Goal: Task Accomplishment & Management: Manage account settings

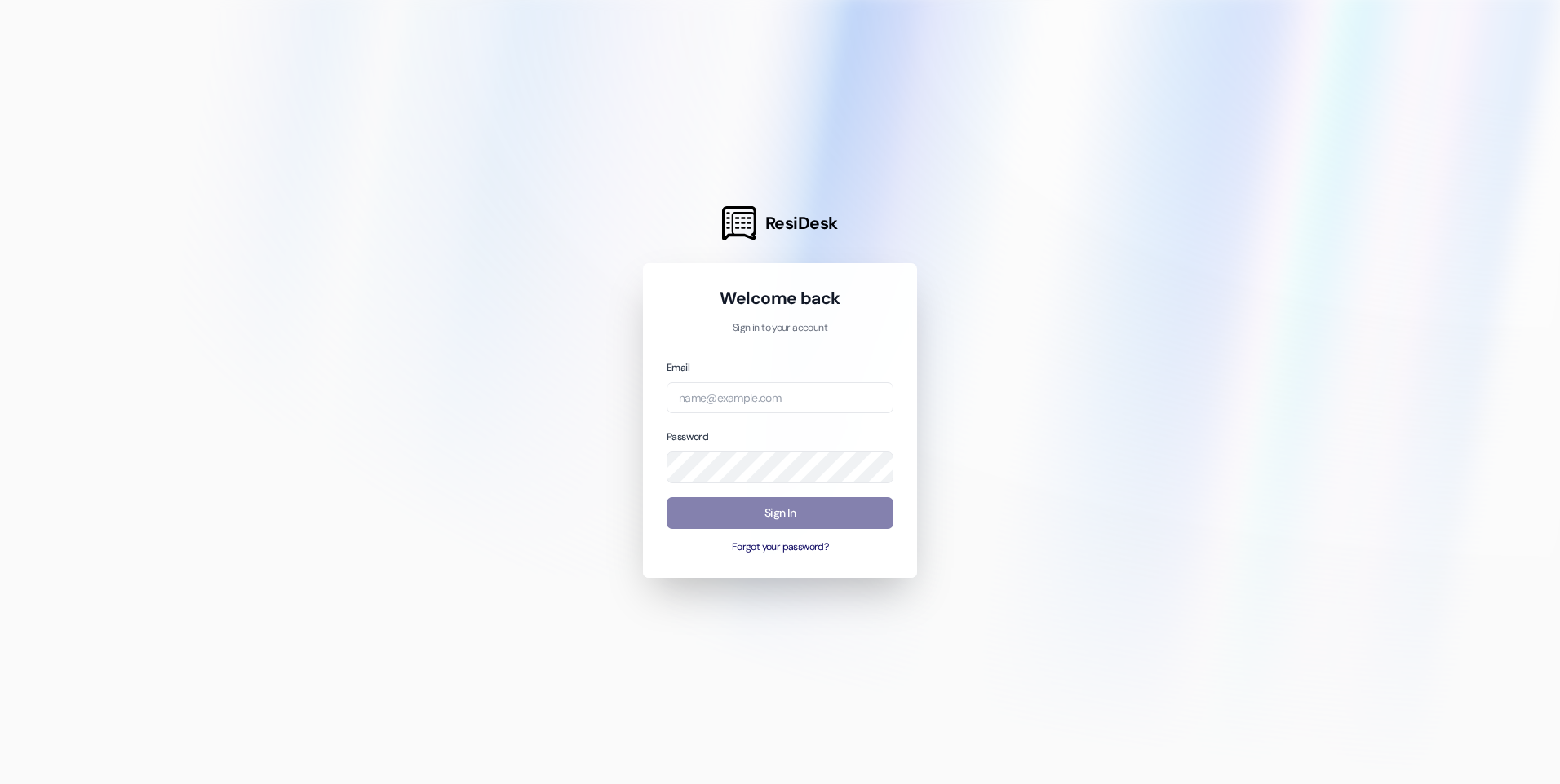
click at [780, 381] on div "Email" at bounding box center [780, 386] width 227 height 55
click at [780, 393] on input "email" at bounding box center [780, 398] width 227 height 32
type input "password!"
click at [810, 512] on button "Sign In" at bounding box center [780, 513] width 227 height 32
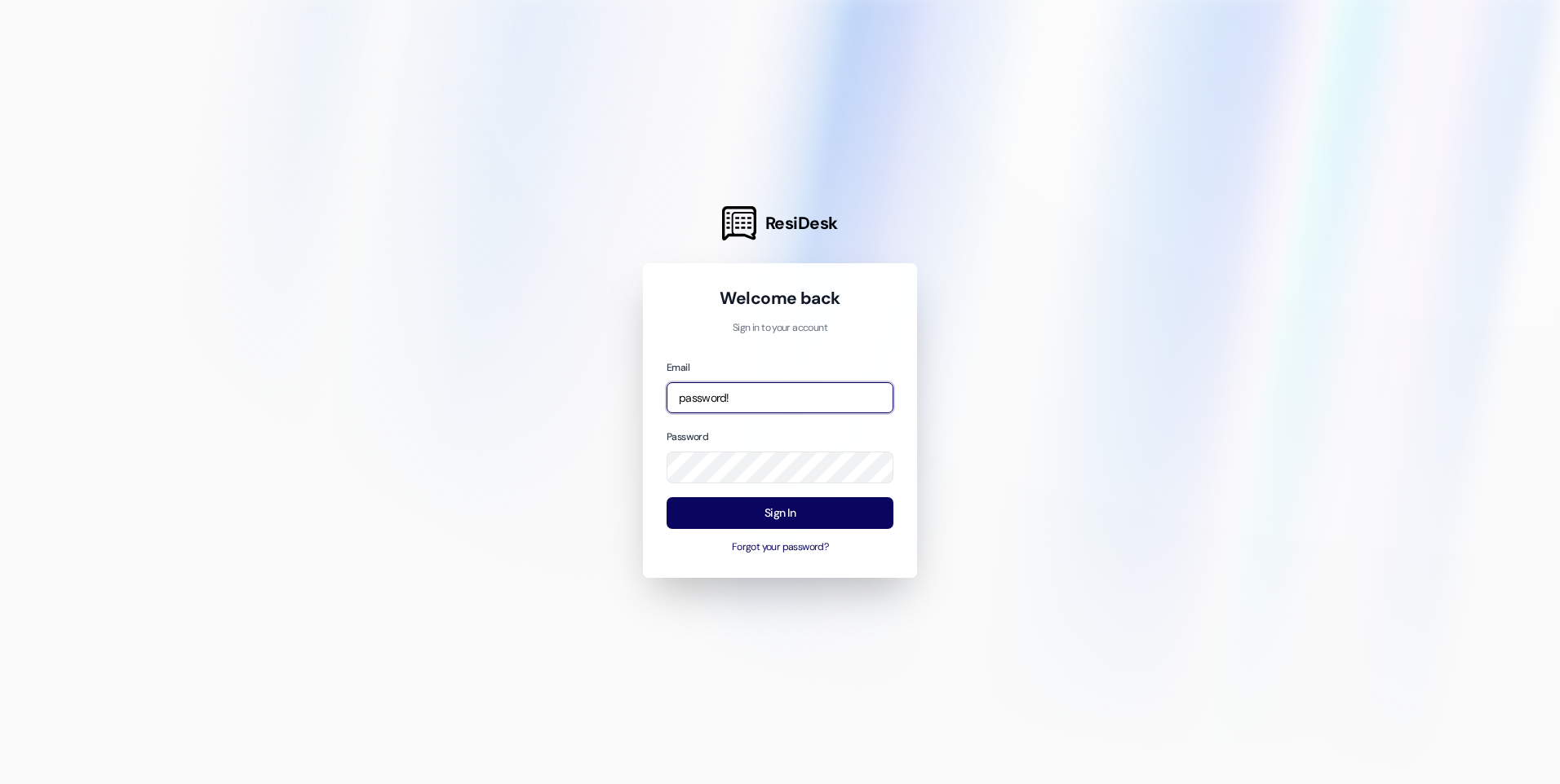
click at [775, 401] on input "password!" at bounding box center [780, 398] width 227 height 32
drag, startPoint x: 775, startPoint y: 401, endPoint x: 625, endPoint y: 394, distance: 150.2
click at [625, 394] on div "ResiDesk Welcome back Sign in to your account Email password! Password Sign In …" at bounding box center [780, 392] width 1560 height 784
click at [773, 509] on button "Sign In" at bounding box center [780, 513] width 227 height 32
click at [815, 514] on button "Sign In" at bounding box center [780, 513] width 227 height 32
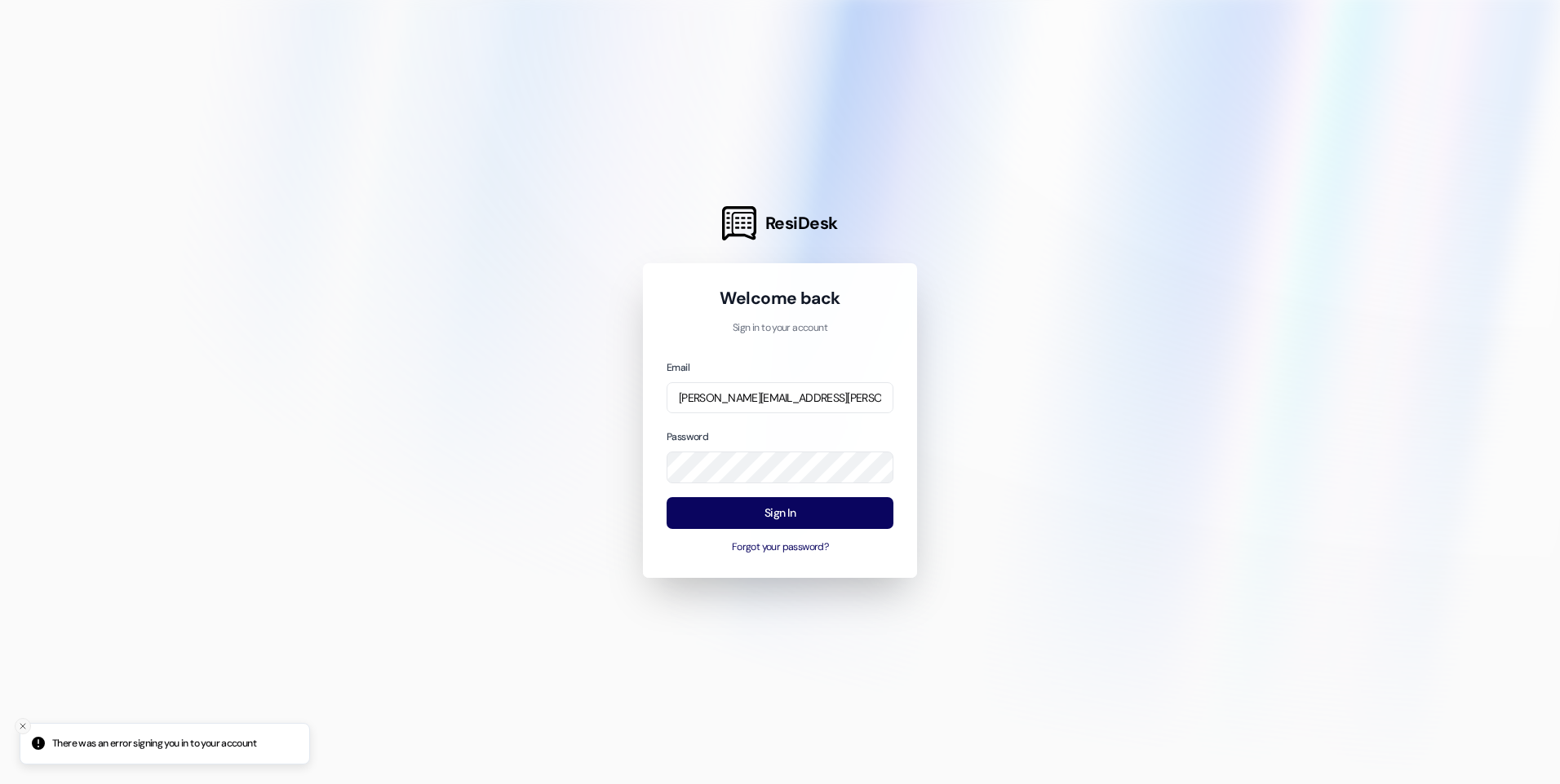
click at [16, 723] on button "Close toast" at bounding box center [22, 726] width 16 height 16
click at [832, 396] on input "[PERSON_NAME][EMAIL_ADDRESS][PERSON_NAME][DOMAIN_NAME]" at bounding box center [780, 398] width 227 height 32
type input "[PERSON_NAME][EMAIL_ADDRESS][PERSON_NAME][DOMAIN_NAME]"
click at [1069, 470] on div at bounding box center [780, 392] width 1560 height 784
click at [760, 507] on button "Sign In" at bounding box center [780, 513] width 227 height 32
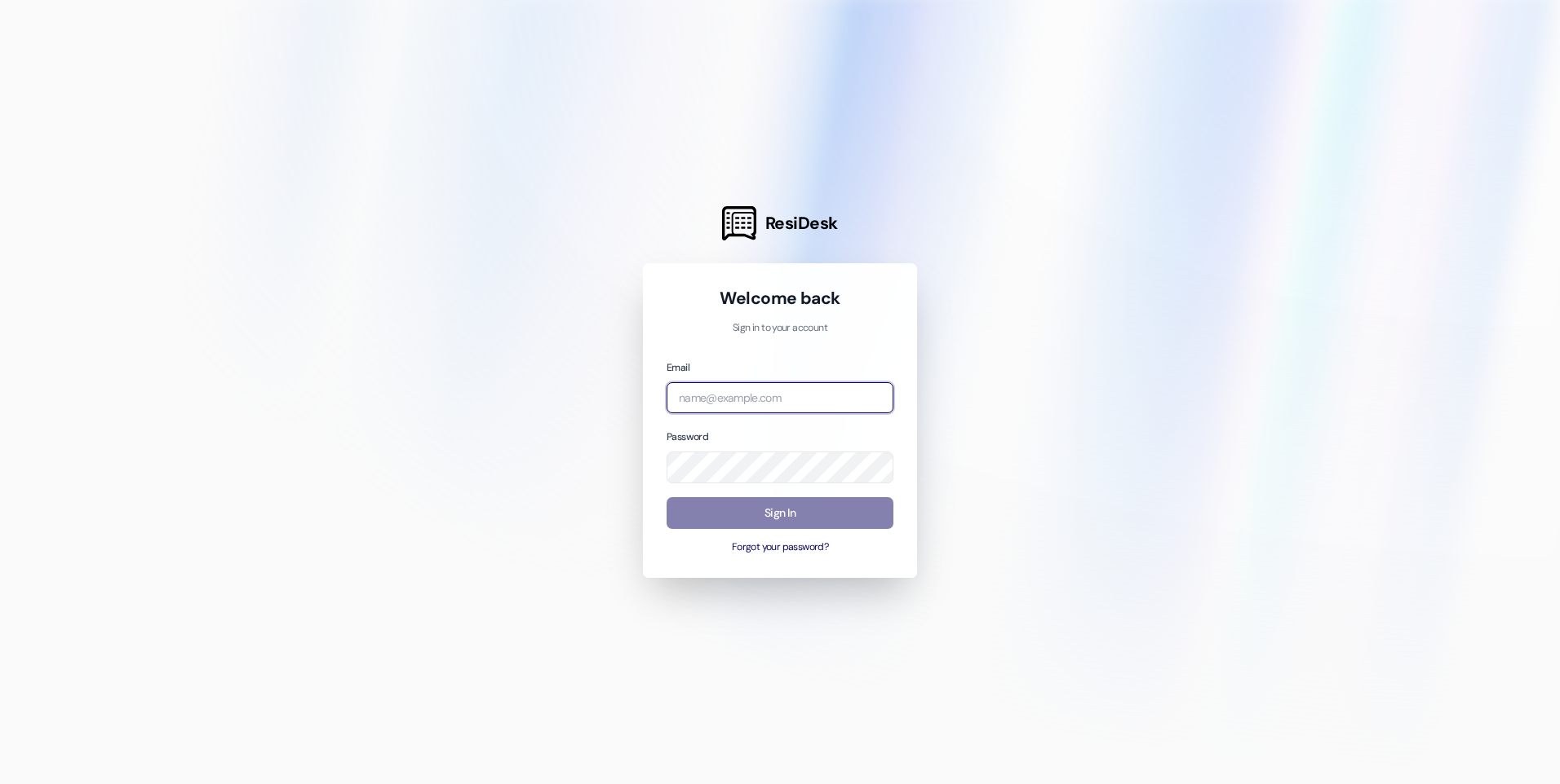
click at [741, 399] on input "email" at bounding box center [780, 398] width 227 height 32
type input "[PERSON_NAME][EMAIL_ADDRESS][PERSON_NAME][DOMAIN_NAME]"
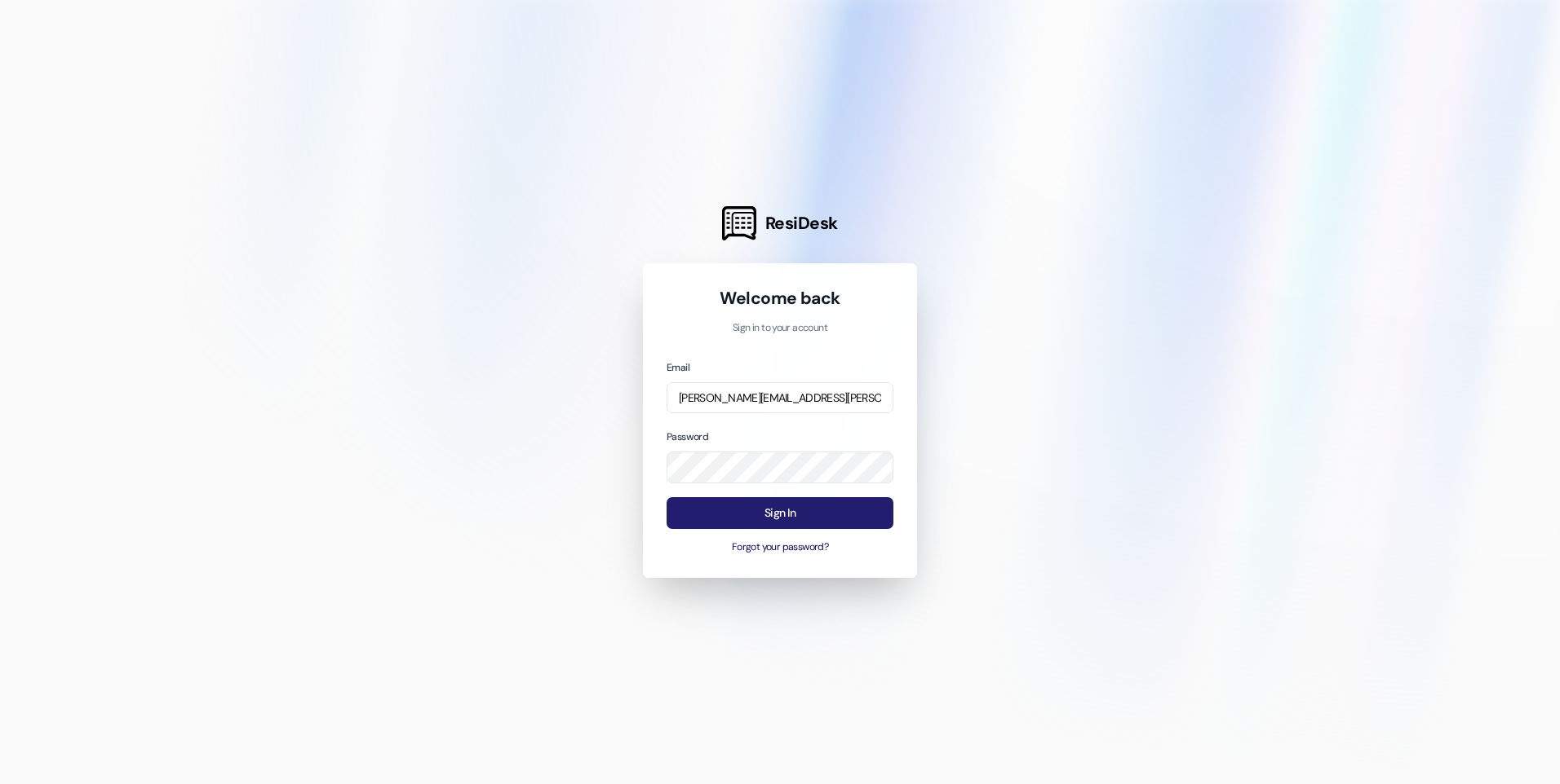
click at [813, 510] on button "Sign In" at bounding box center [780, 513] width 227 height 32
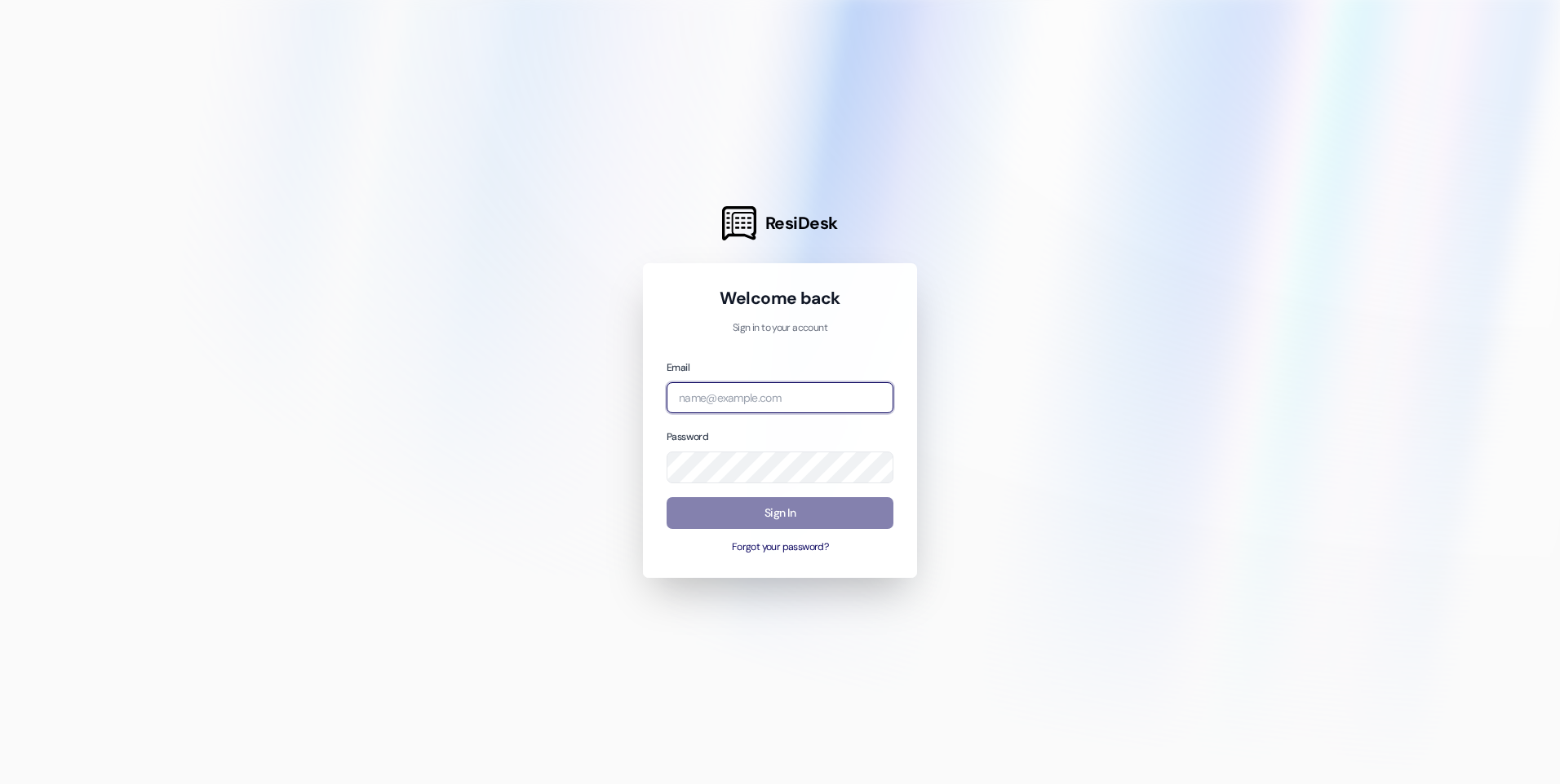
click at [759, 404] on input "email" at bounding box center [780, 398] width 227 height 32
type input "[PERSON_NAME][EMAIL_ADDRESS][PERSON_NAME][DOMAIN_NAME]"
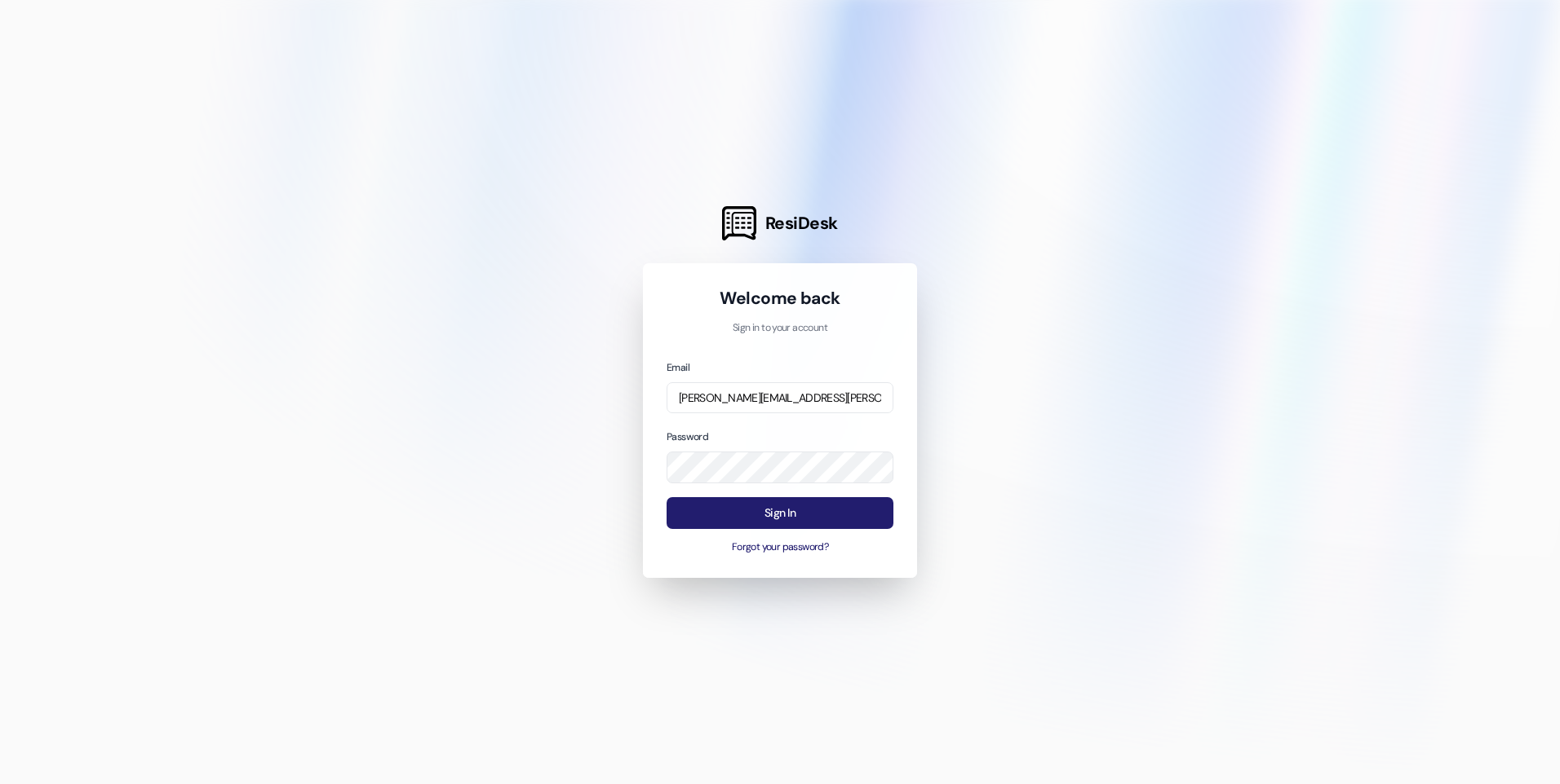
click at [835, 509] on button "Sign In" at bounding box center [780, 513] width 227 height 32
